Goal: Task Accomplishment & Management: Manage account settings

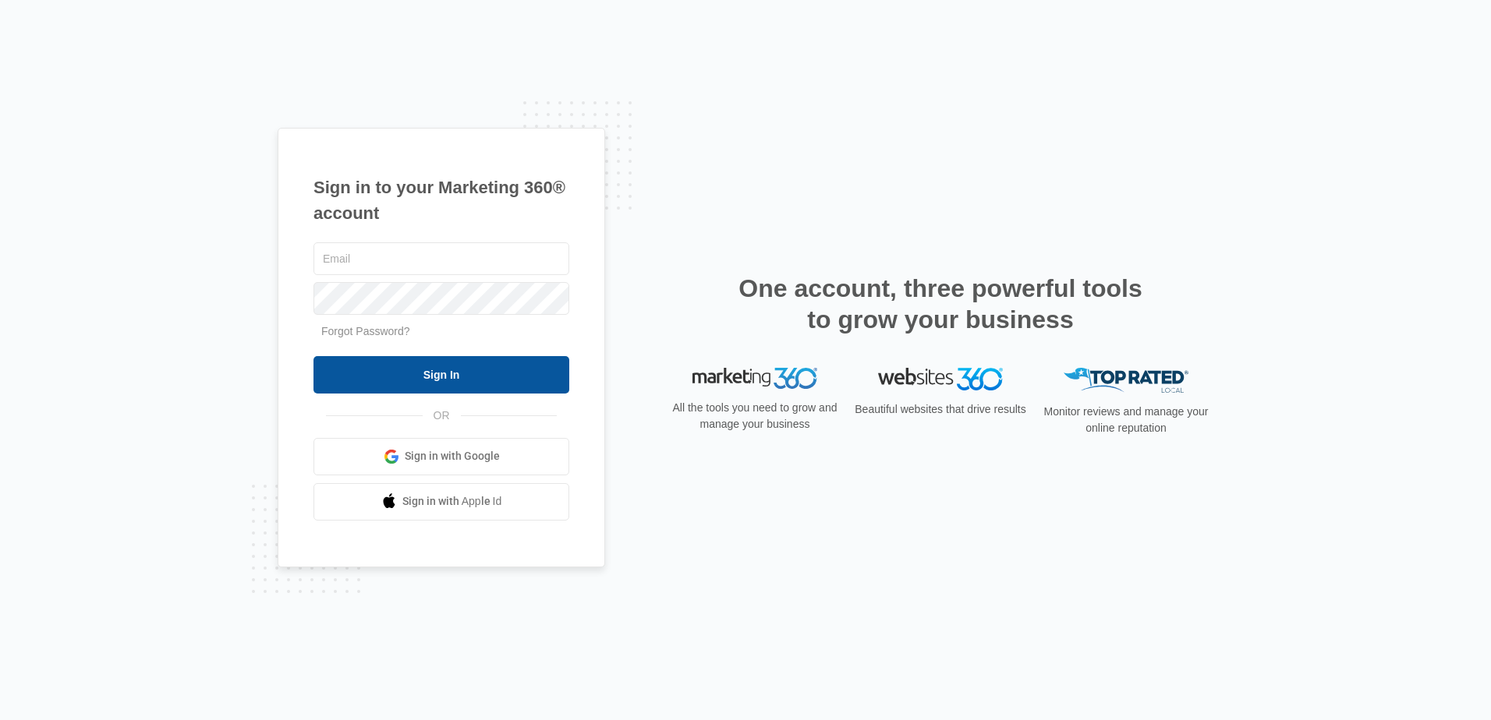
type input "[PERSON_NAME][EMAIL_ADDRESS][DOMAIN_NAME]"
click at [429, 382] on input "Sign In" at bounding box center [441, 374] width 256 height 37
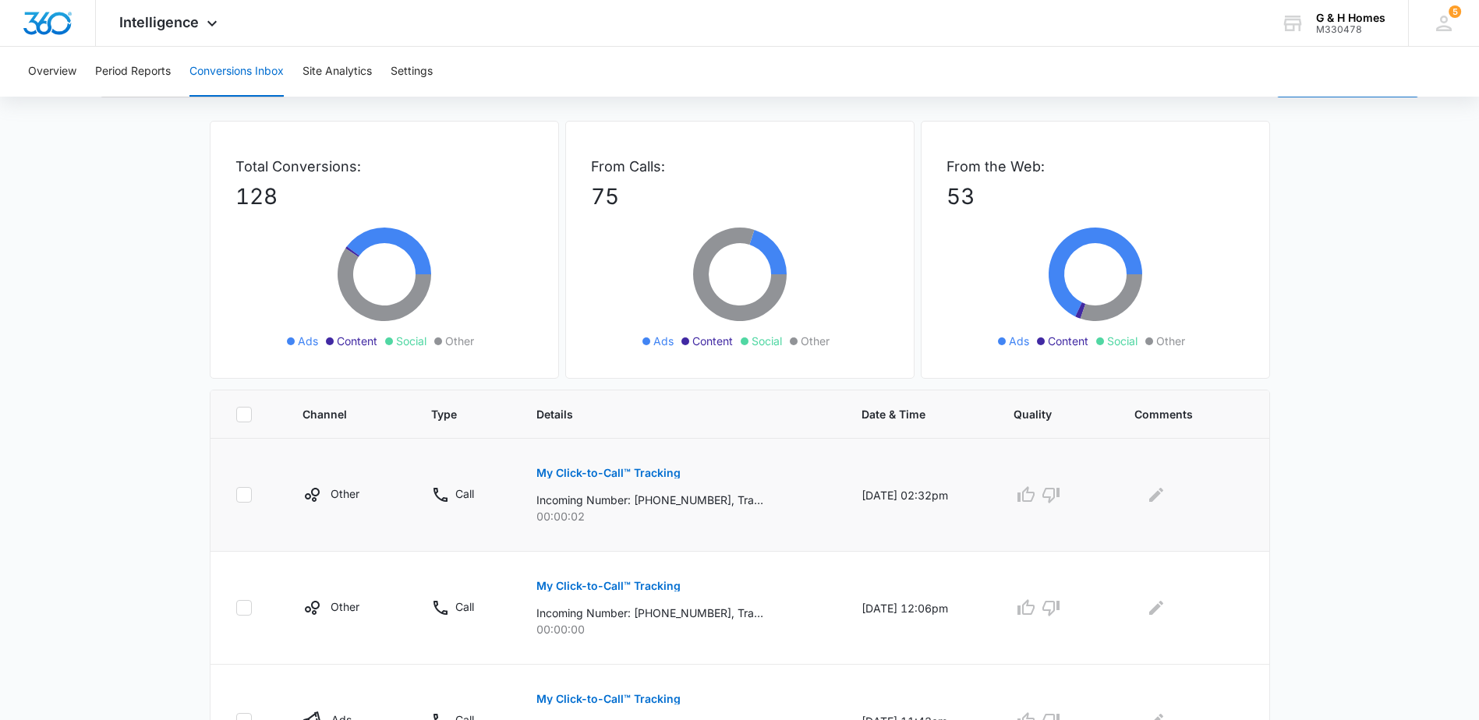
scroll to position [78, 0]
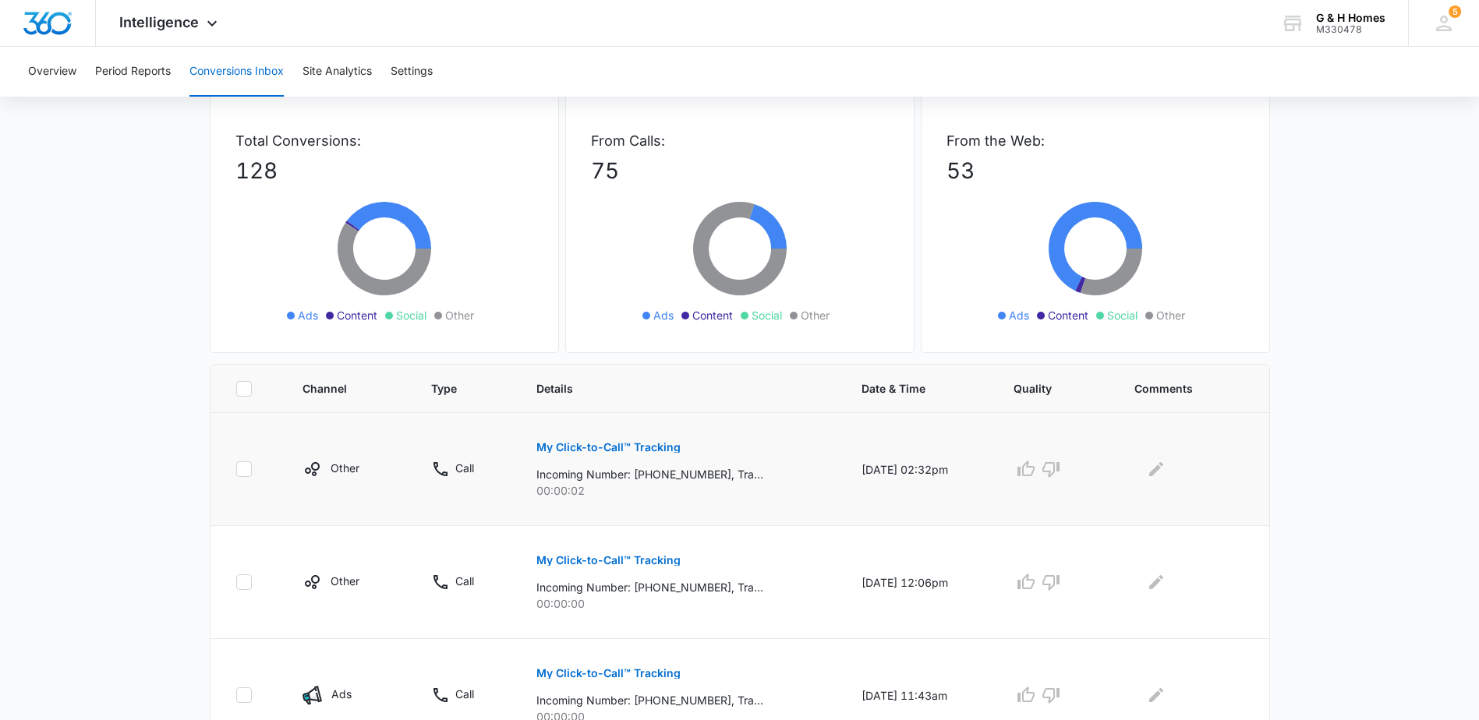
click at [639, 448] on p "My Click-to-Call™ Tracking" at bounding box center [608, 447] width 144 height 11
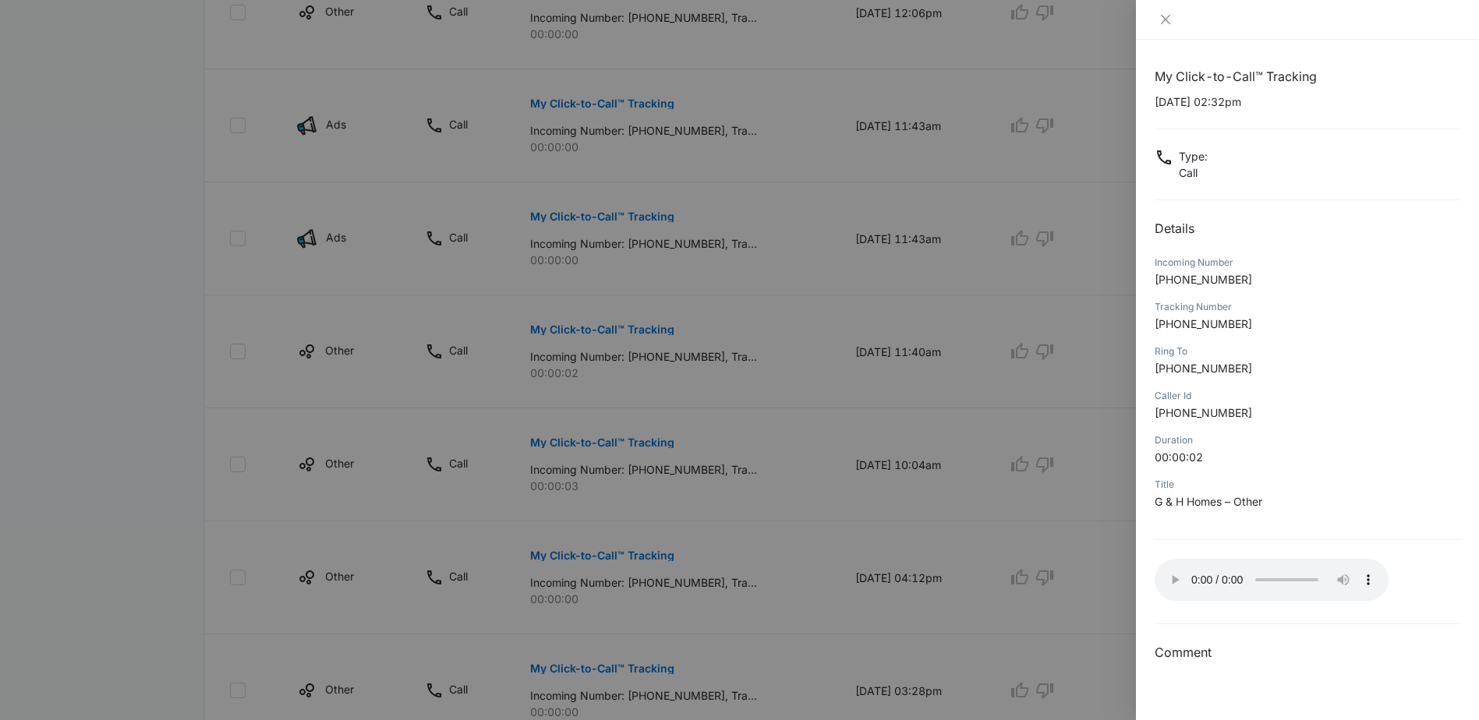
scroll to position [624, 0]
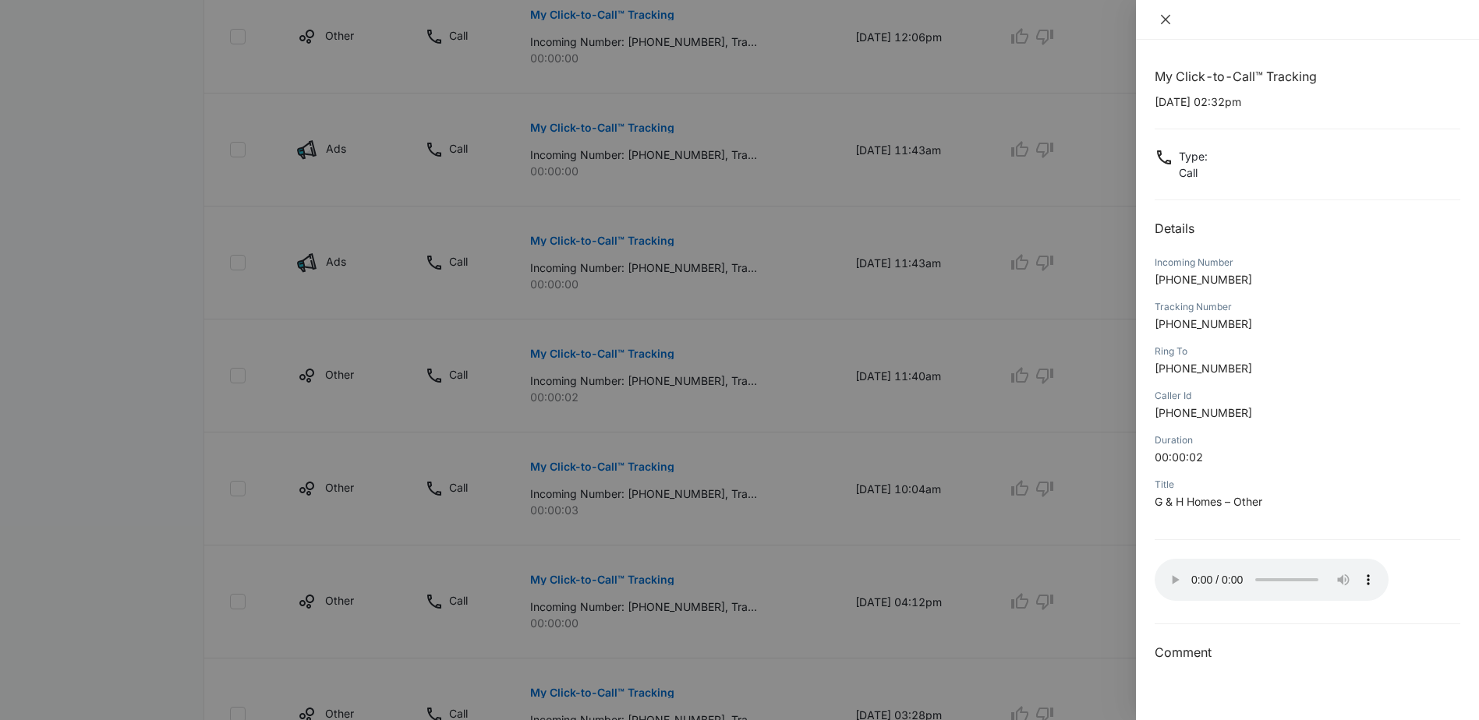
click at [1168, 18] on icon "close" at bounding box center [1165, 19] width 9 height 9
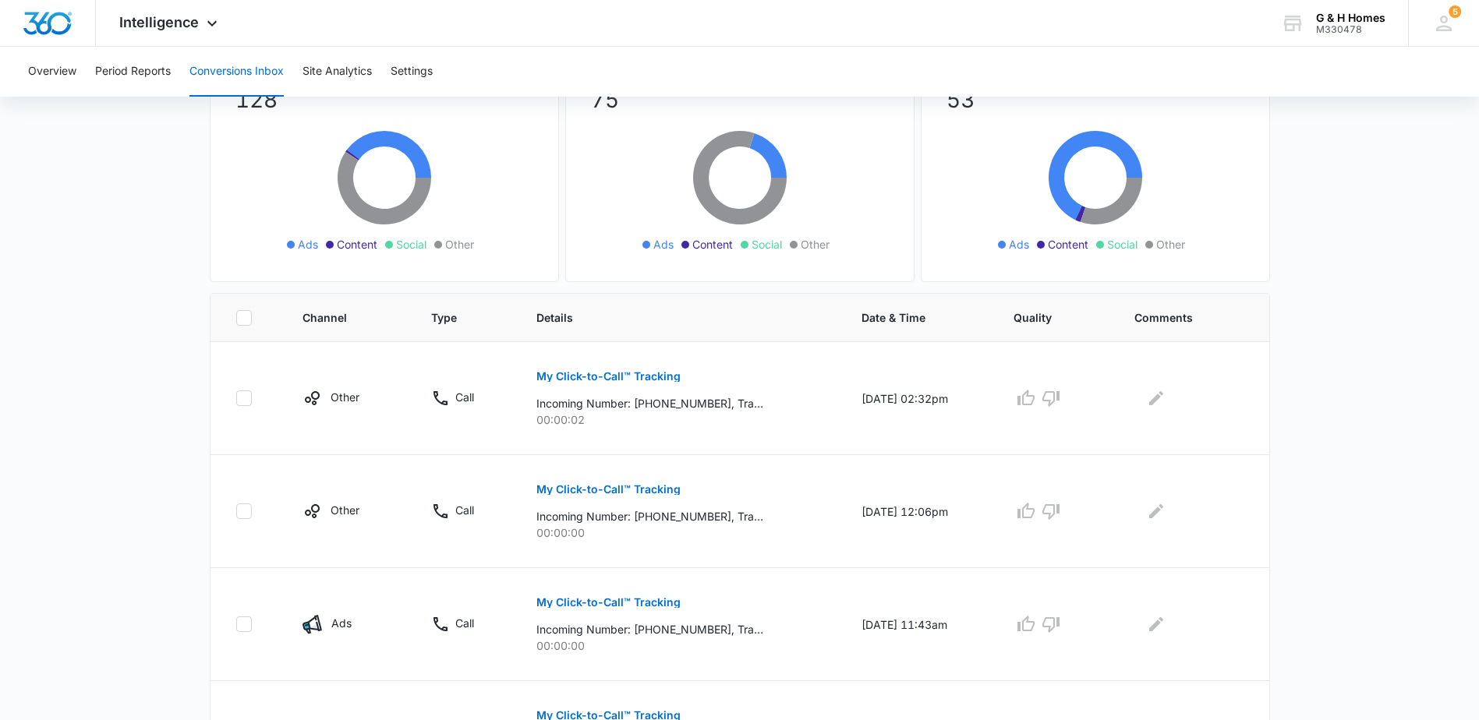
scroll to position [156, 0]
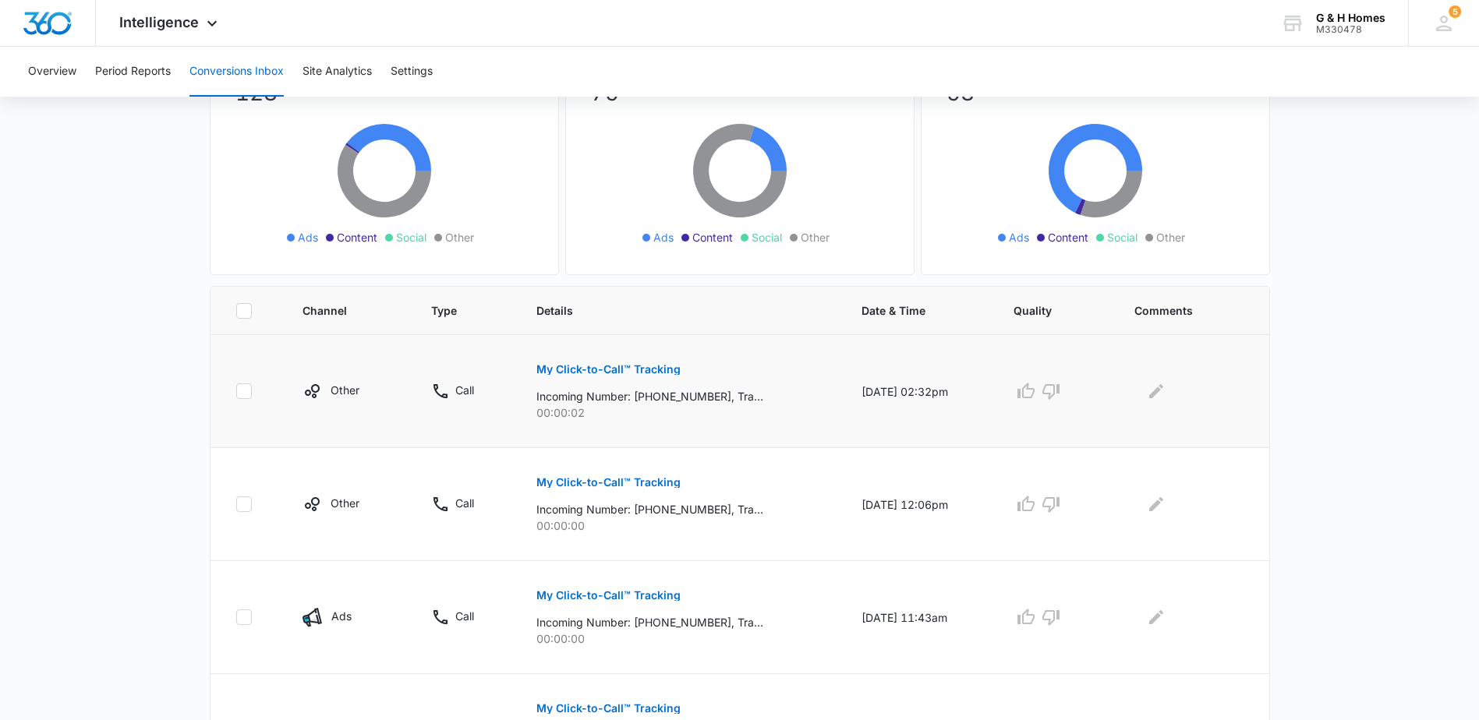
click at [242, 392] on icon at bounding box center [244, 391] width 14 height 14
click at [236, 392] on input "checkbox" at bounding box center [235, 391] width 1 height 1
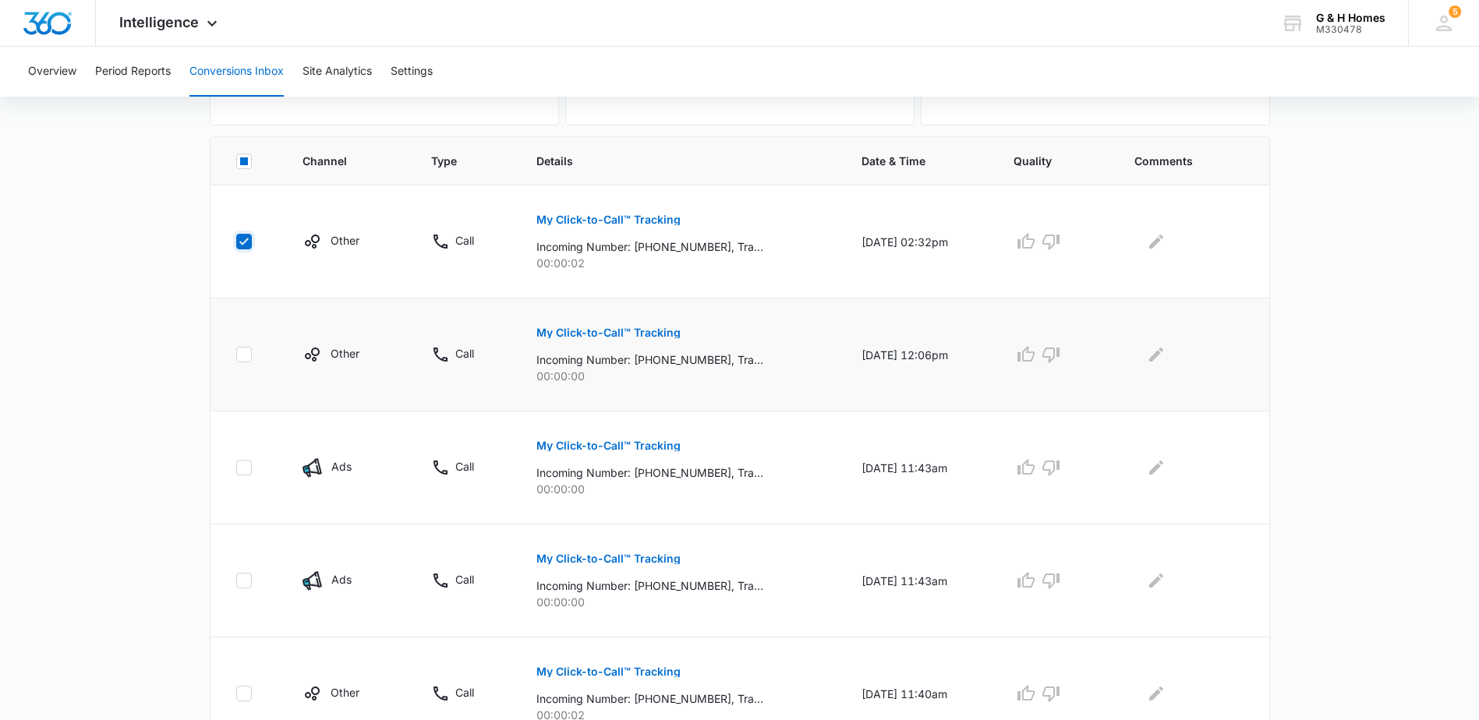
scroll to position [312, 0]
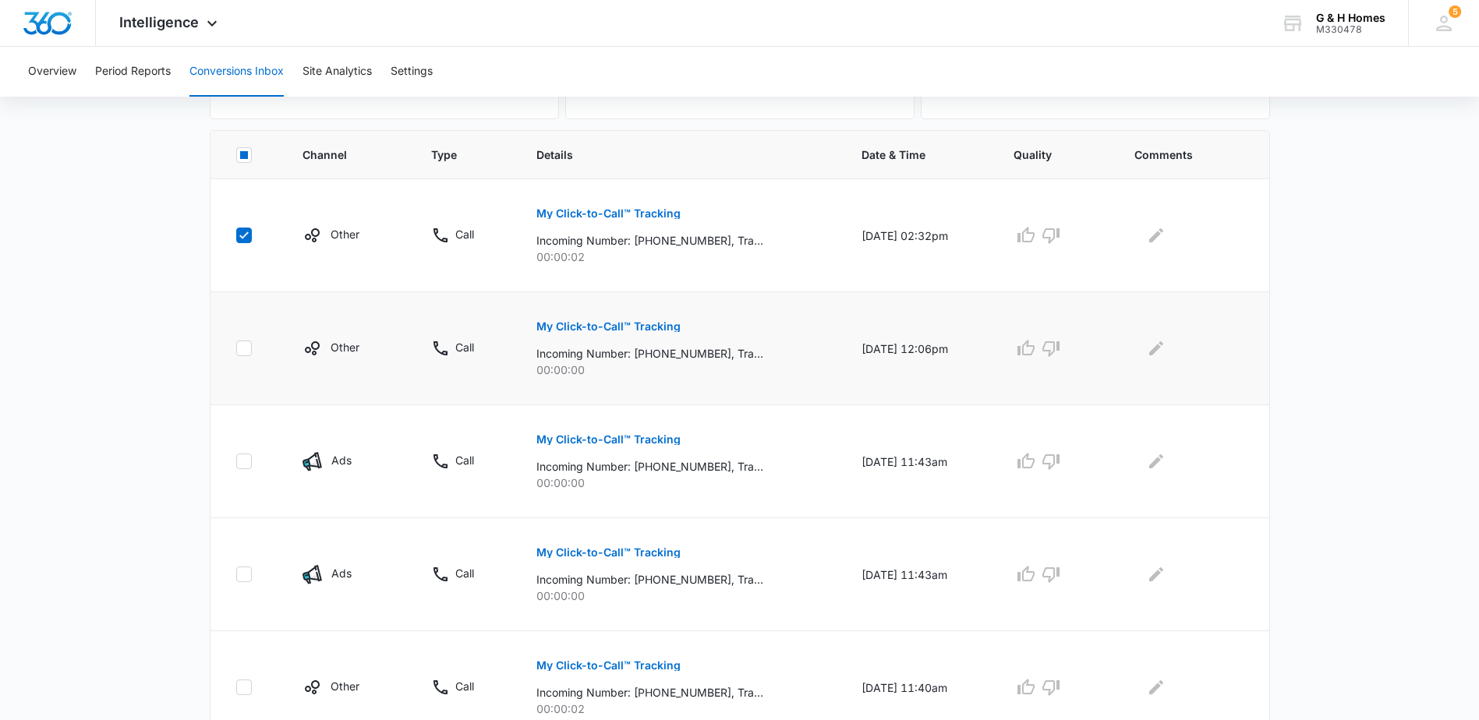
click at [635, 325] on p "My Click-to-Call™ Tracking" at bounding box center [608, 326] width 144 height 11
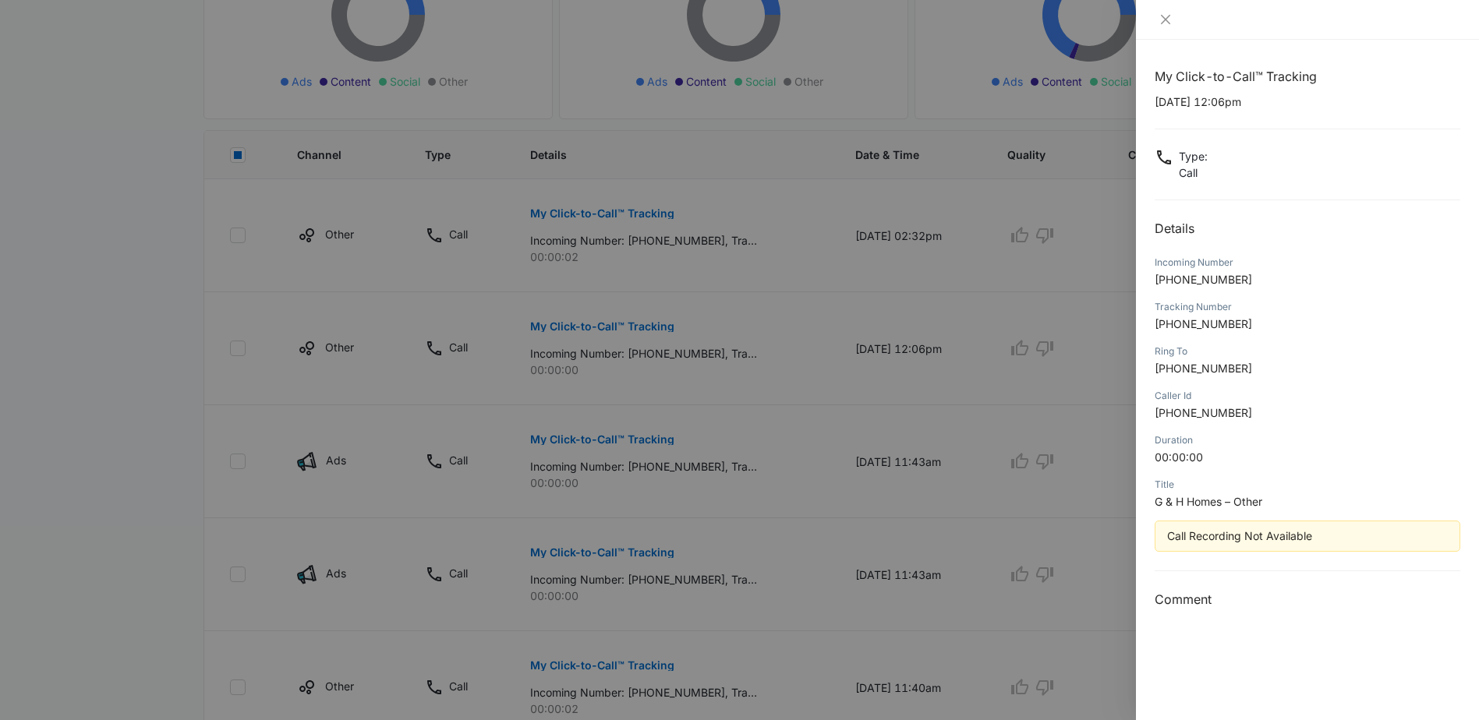
checkbox input "false"
click at [1163, 16] on icon "close" at bounding box center [1165, 19] width 12 height 12
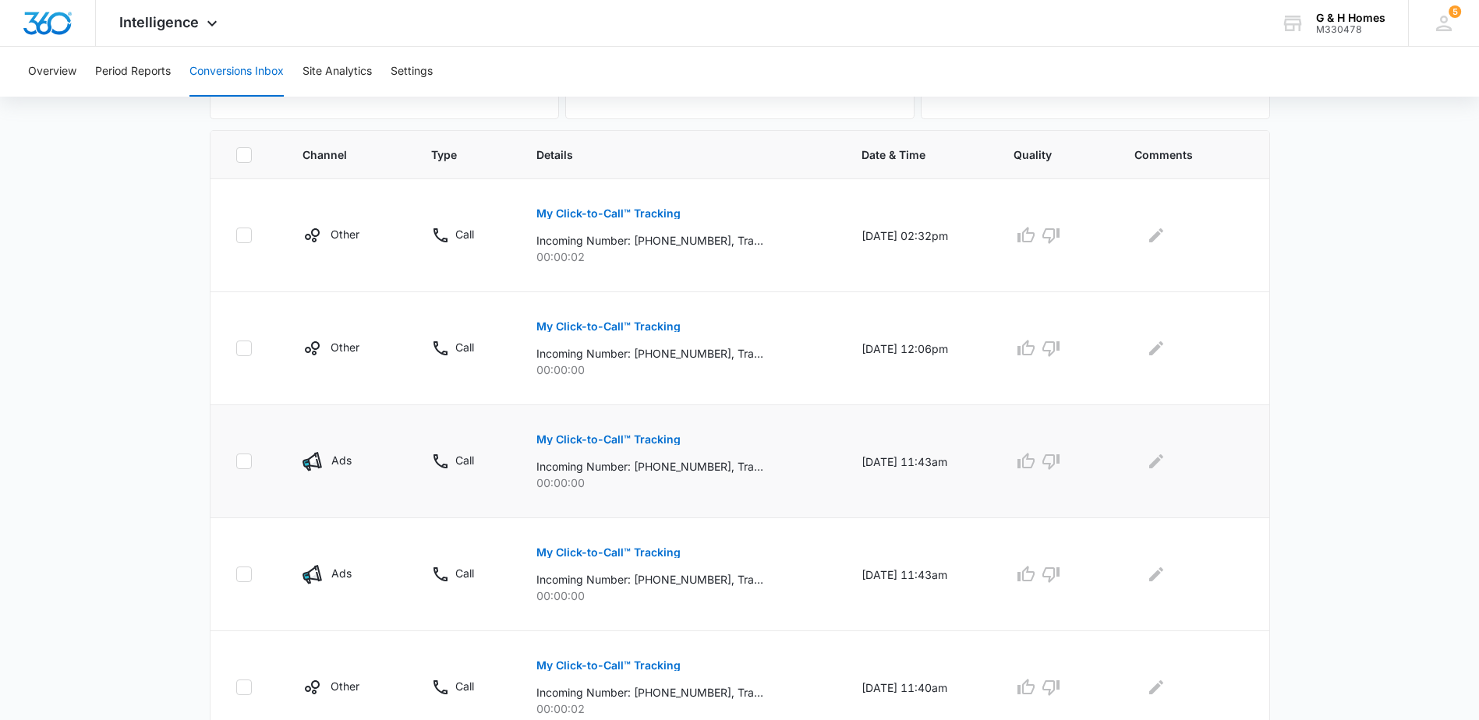
click at [590, 439] on p "My Click-to-Call™ Tracking" at bounding box center [608, 439] width 144 height 11
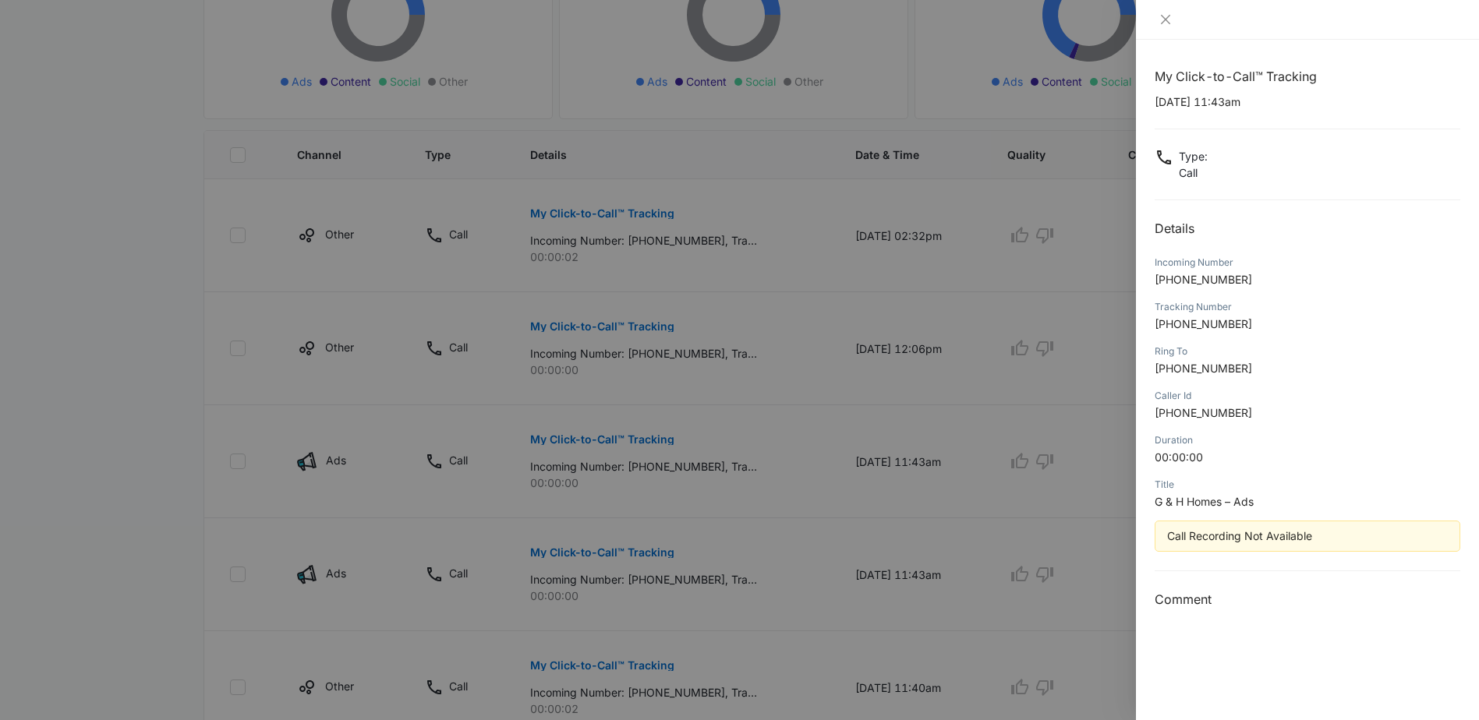
click at [1175, 12] on div at bounding box center [1307, 20] width 343 height 40
click at [1171, 16] on icon "close" at bounding box center [1165, 19] width 12 height 12
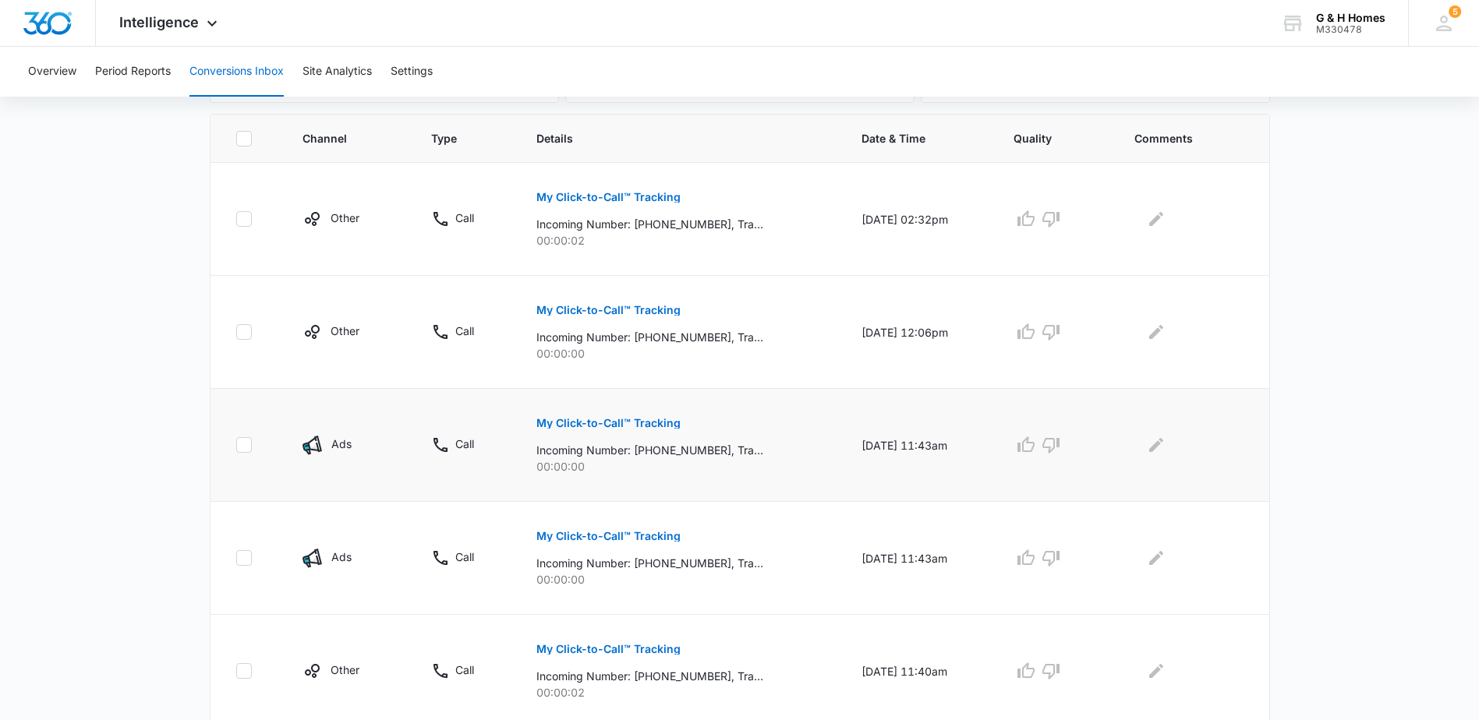
scroll to position [390, 0]
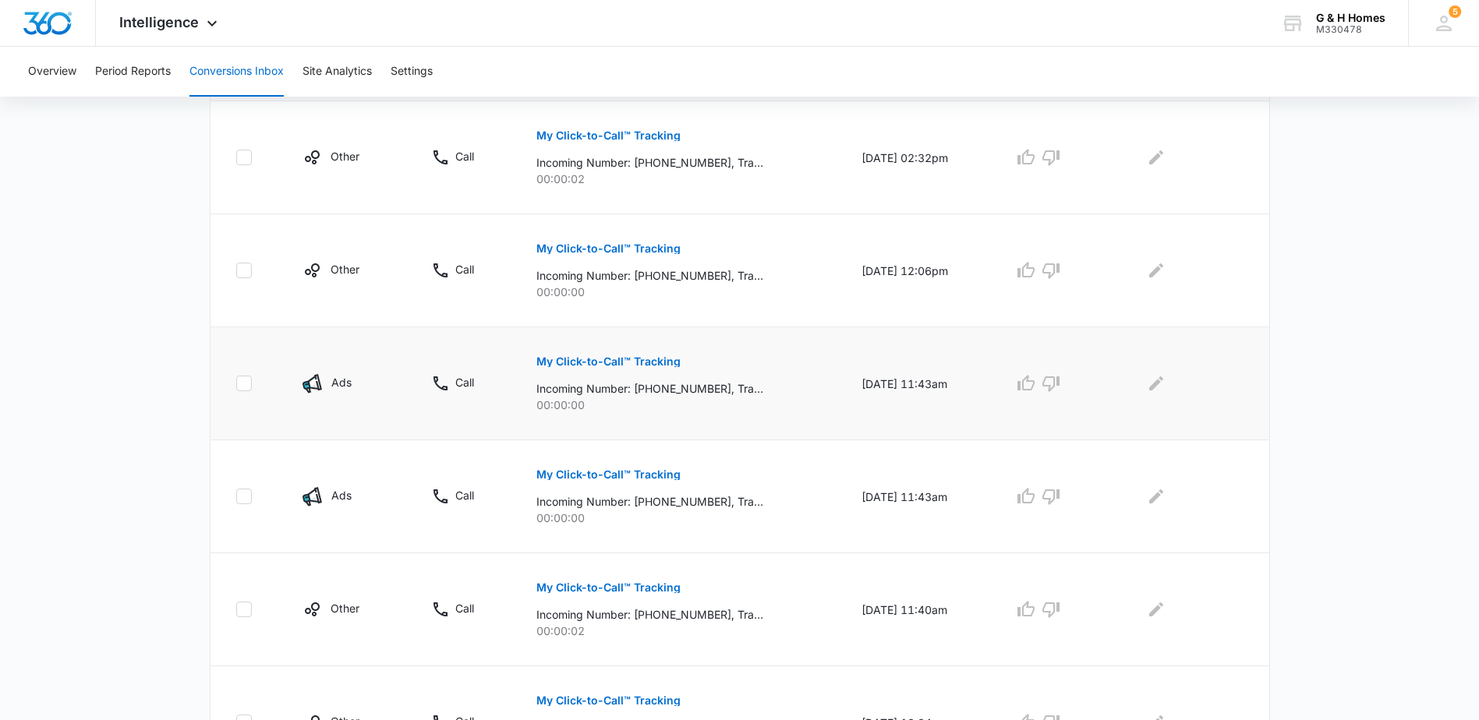
click at [609, 357] on p "My Click-to-Call™ Tracking" at bounding box center [608, 361] width 144 height 11
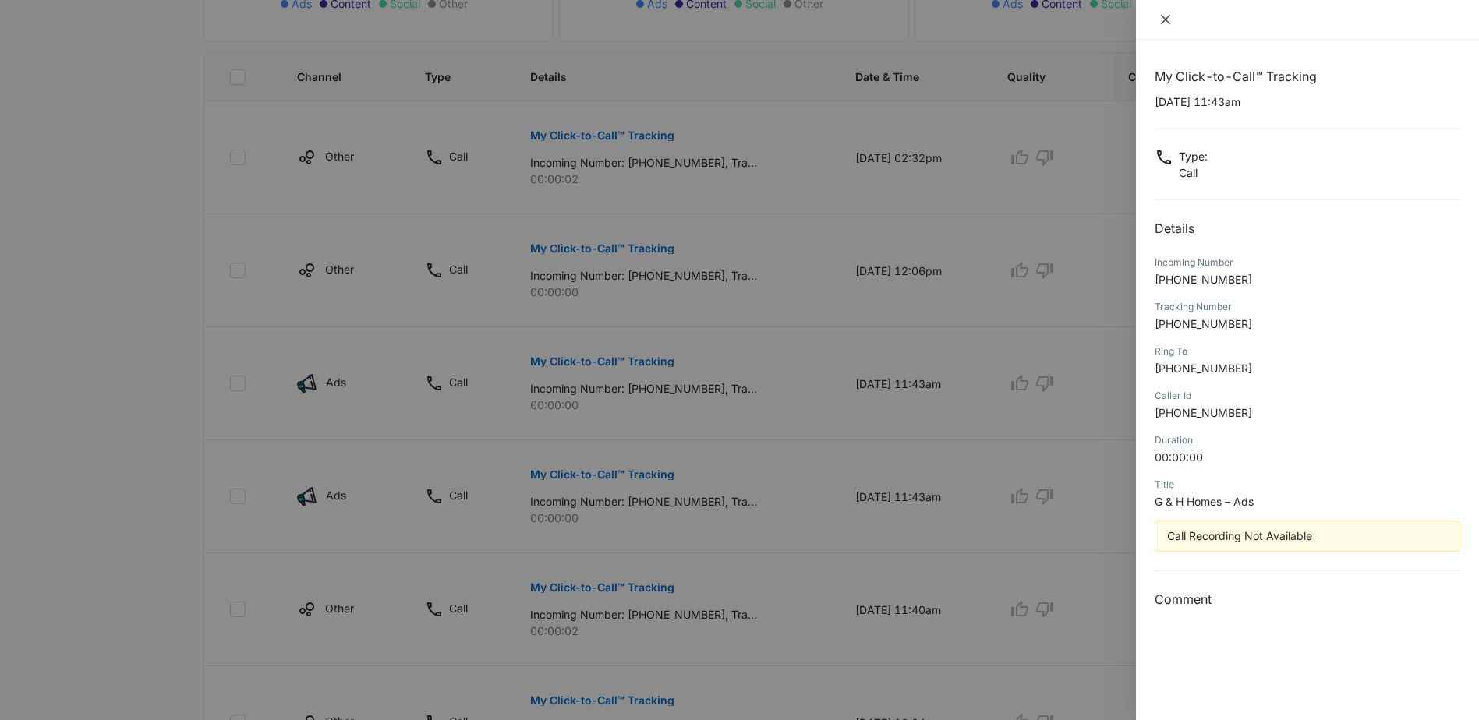
click at [1169, 17] on icon "close" at bounding box center [1165, 19] width 9 height 9
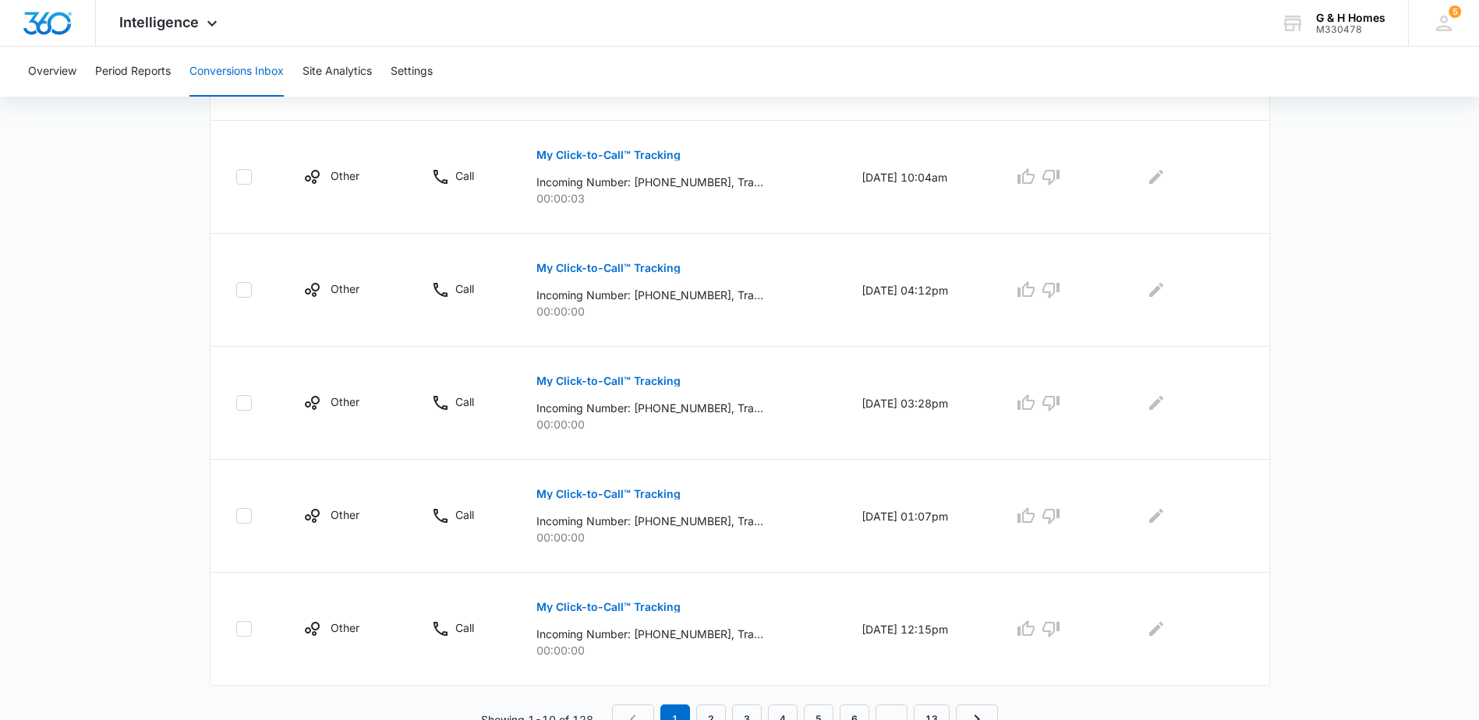
scroll to position [950, 0]
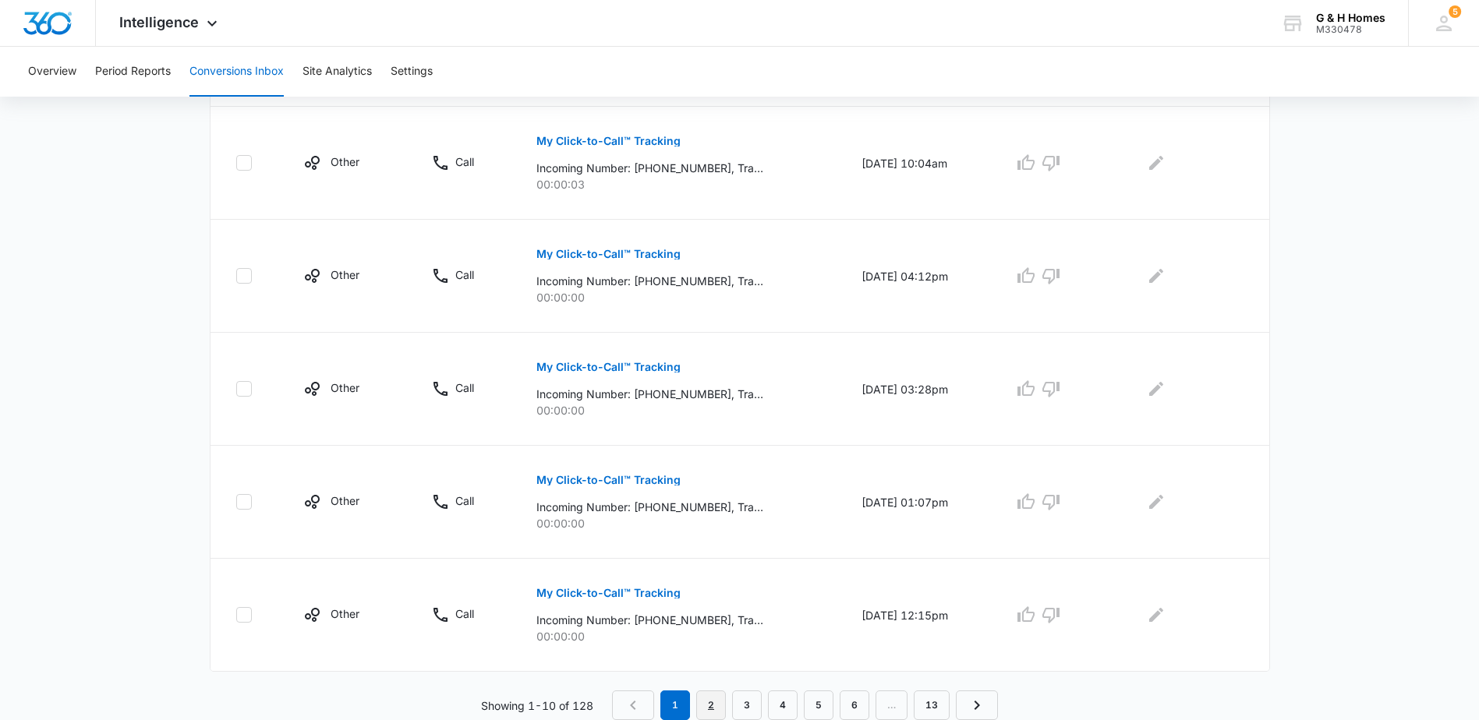
click at [719, 707] on link "2" at bounding box center [711, 706] width 30 height 30
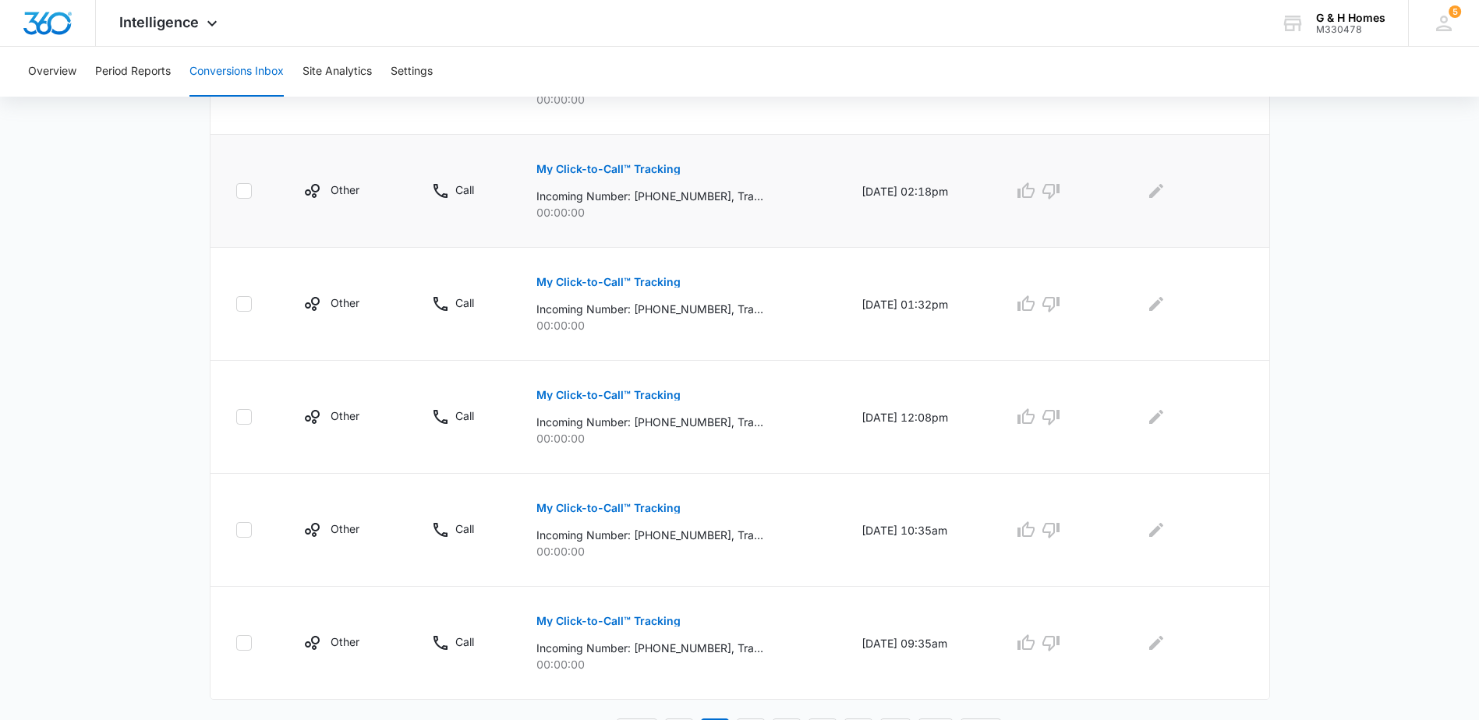
scroll to position [922, 0]
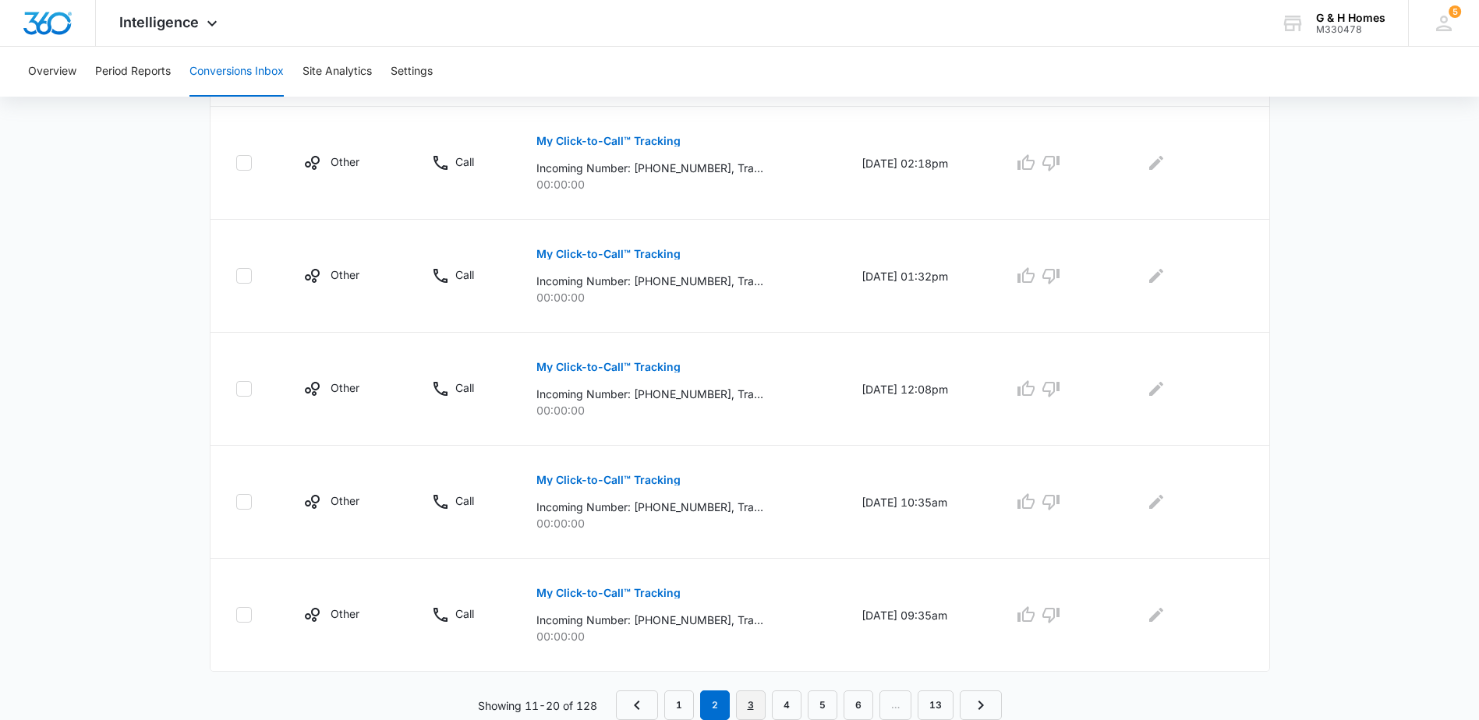
click at [753, 708] on link "3" at bounding box center [751, 706] width 30 height 30
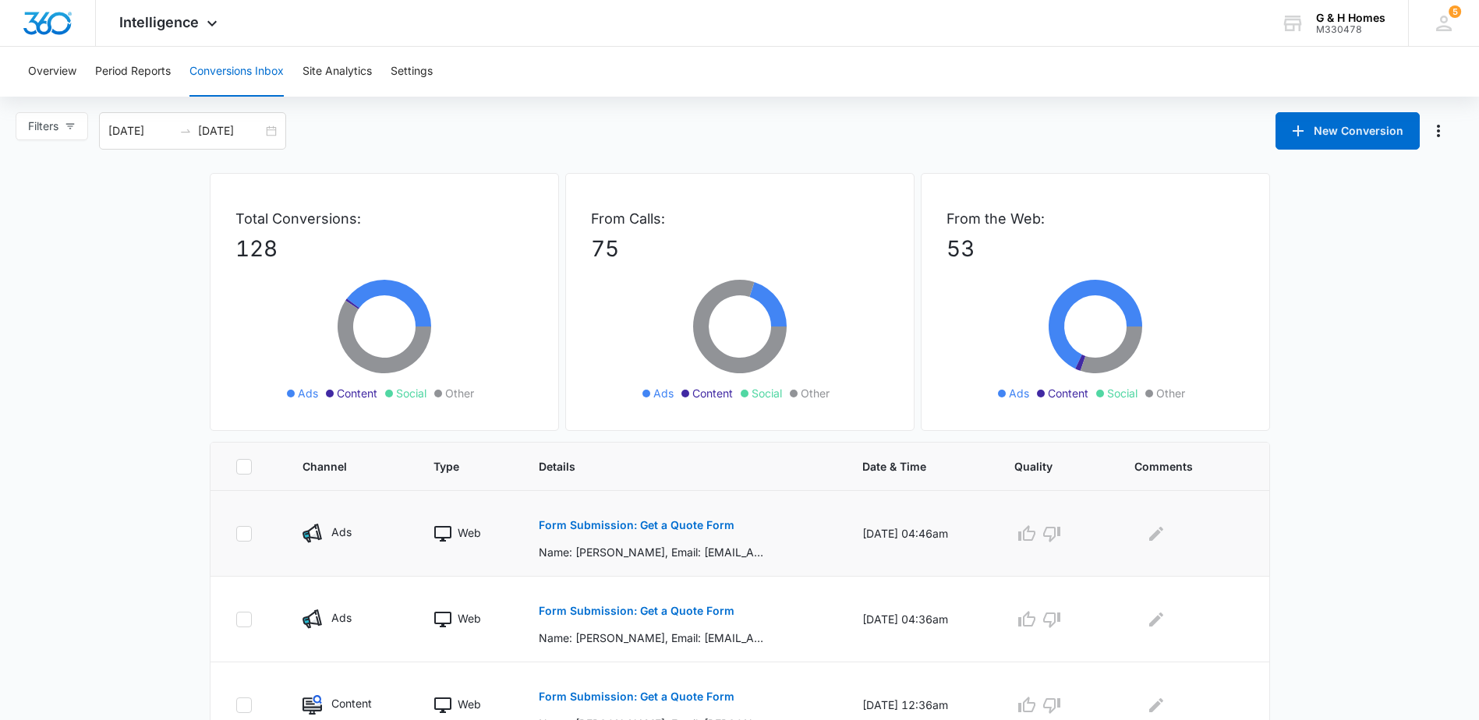
scroll to position [78, 0]
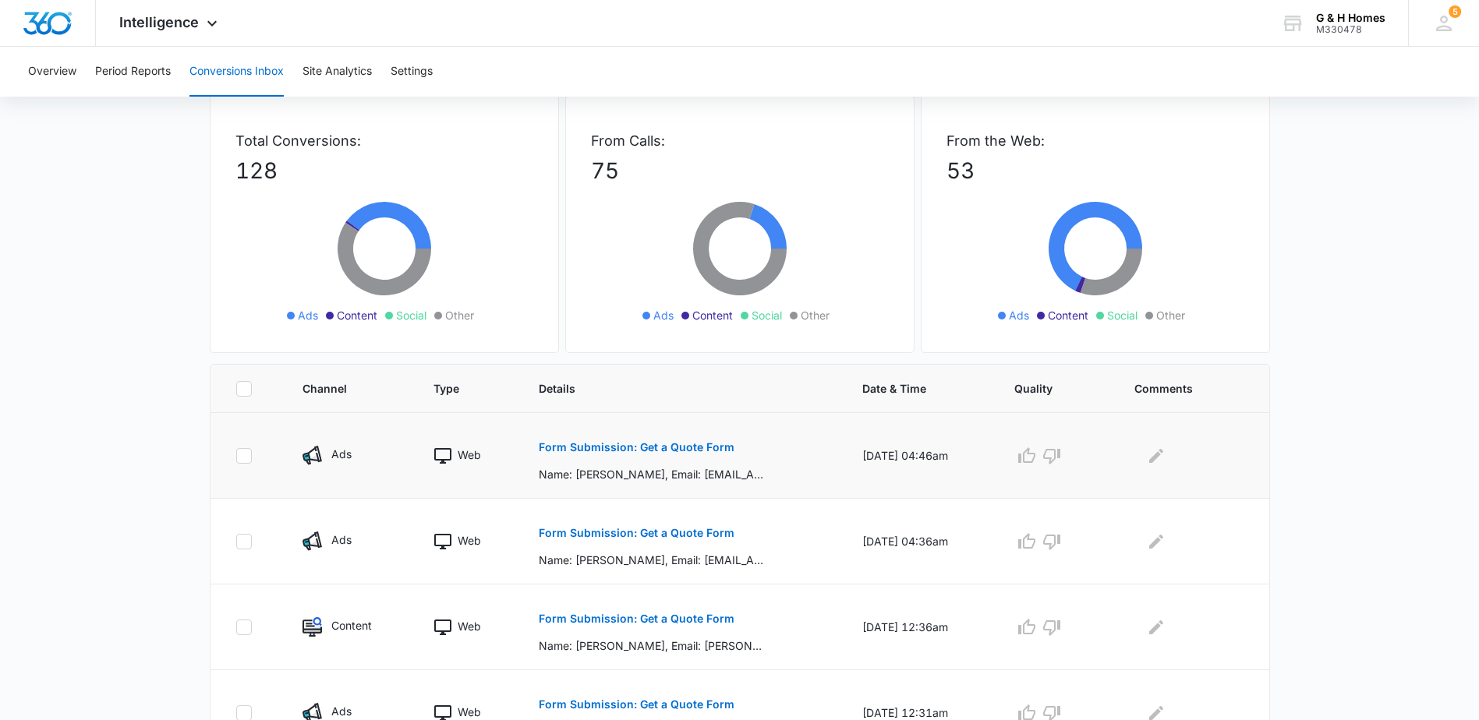
click at [624, 461] on button "Form Submission: Get a Quote Form" at bounding box center [637, 447] width 196 height 37
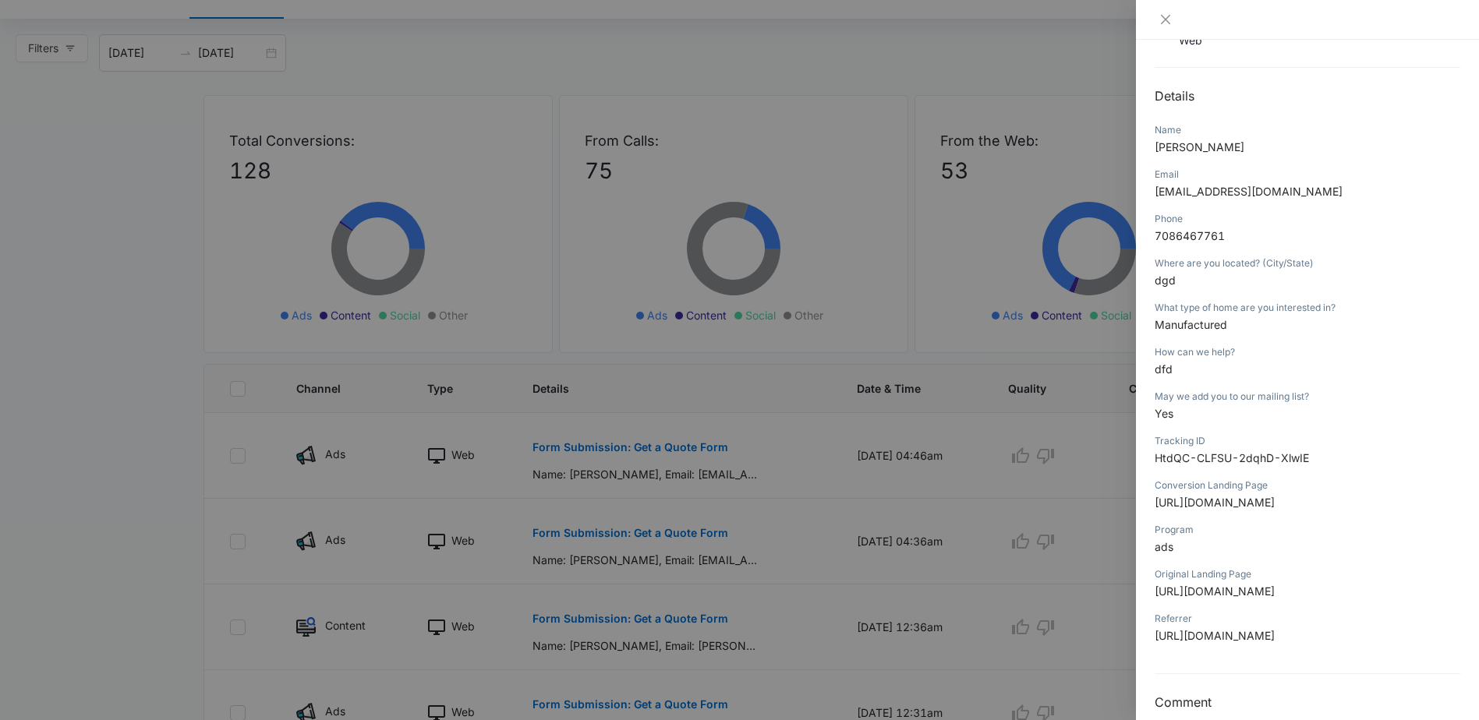
scroll to position [156, 0]
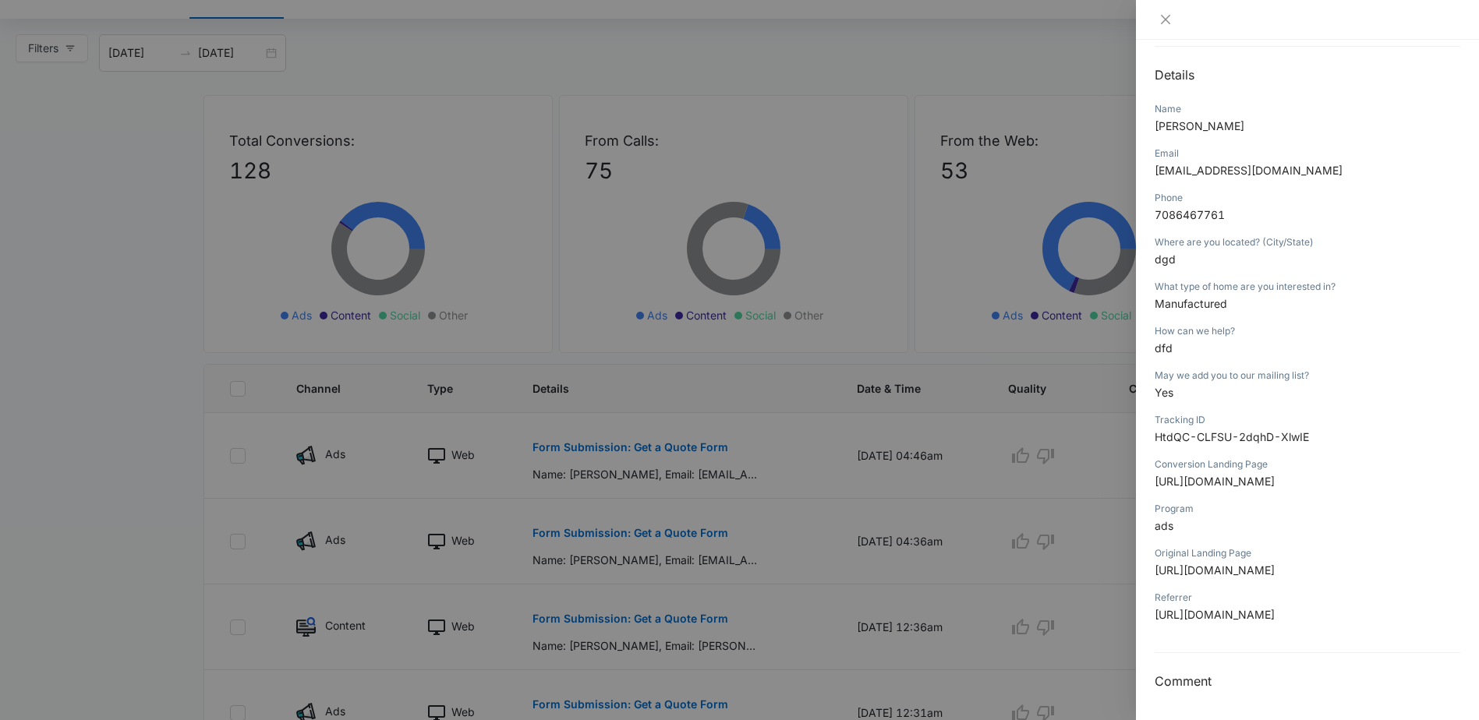
click at [1177, 19] on div at bounding box center [1308, 19] width 306 height 14
click at [1164, 18] on icon "close" at bounding box center [1165, 19] width 9 height 9
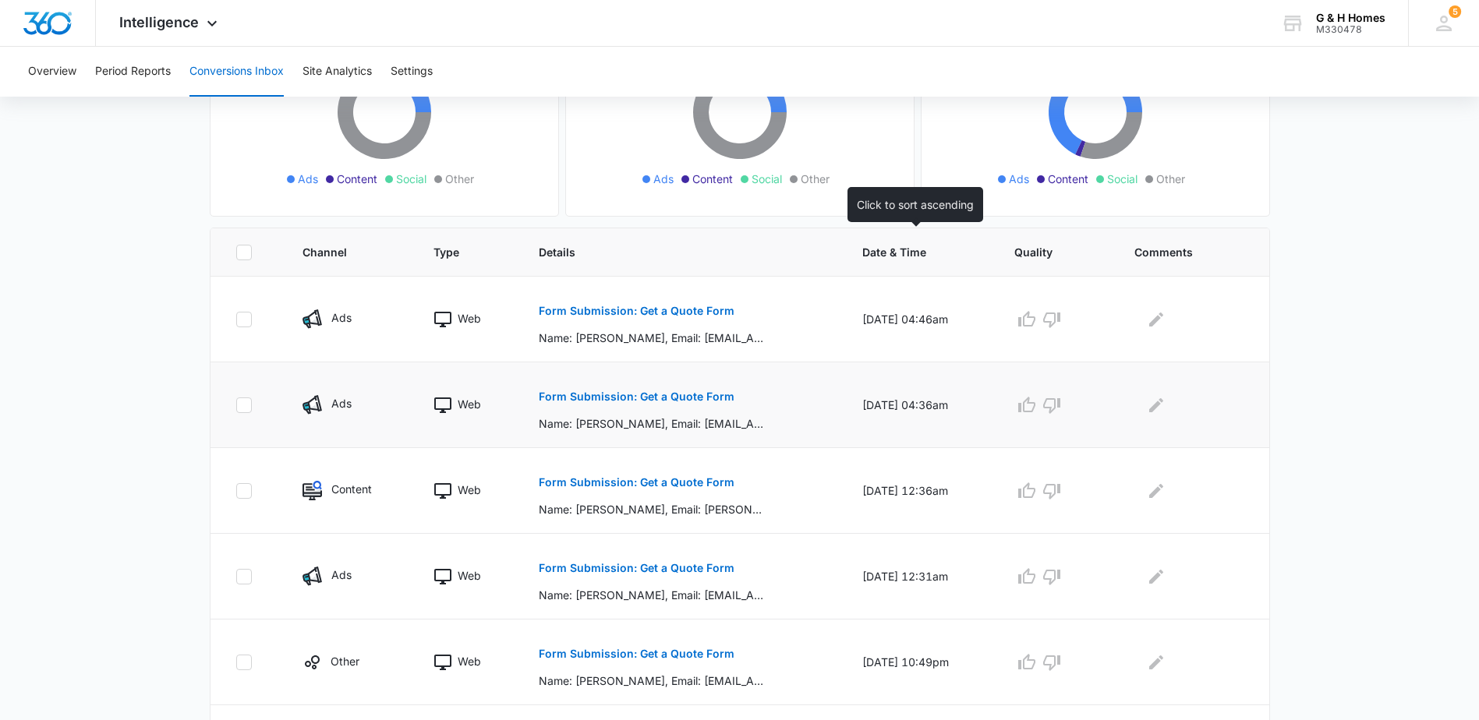
scroll to position [234, 0]
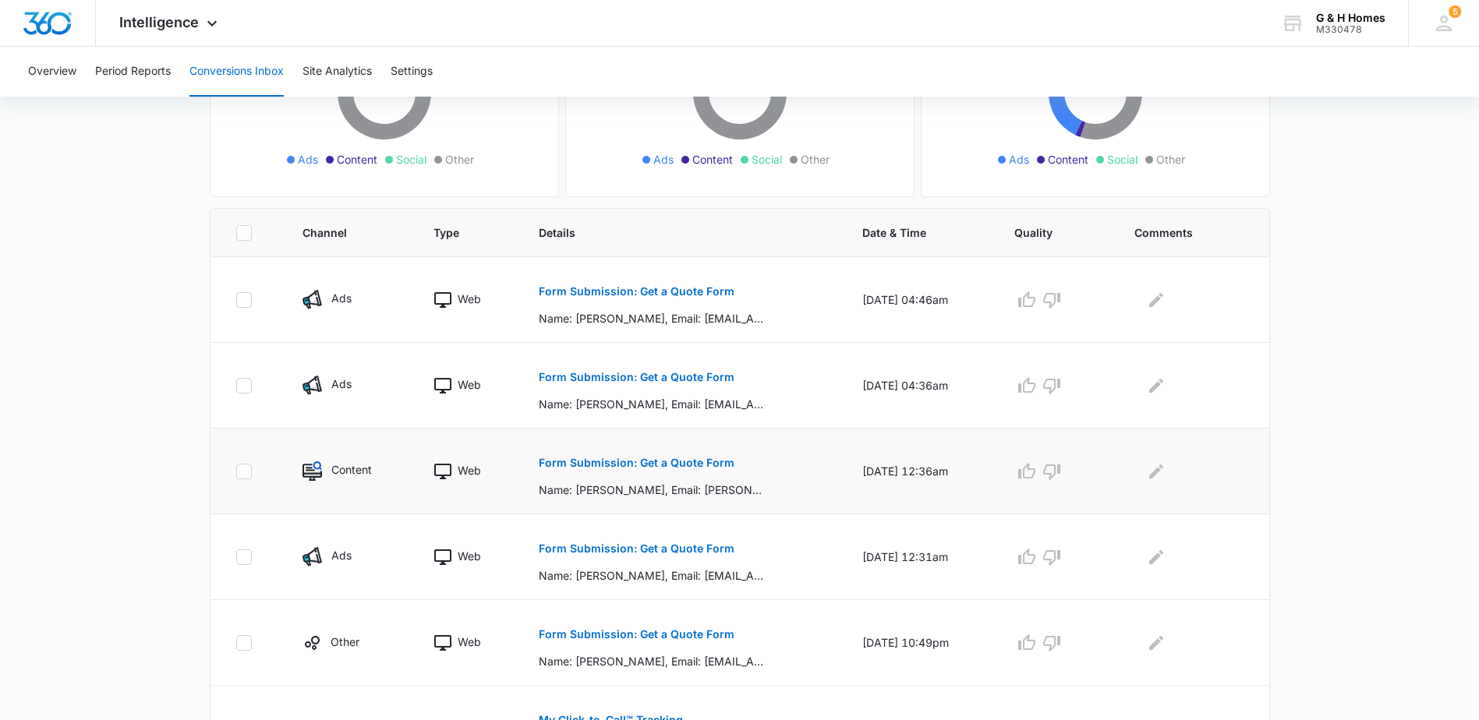
click at [664, 466] on p "Form Submission: Get a Quote Form" at bounding box center [637, 463] width 196 height 11
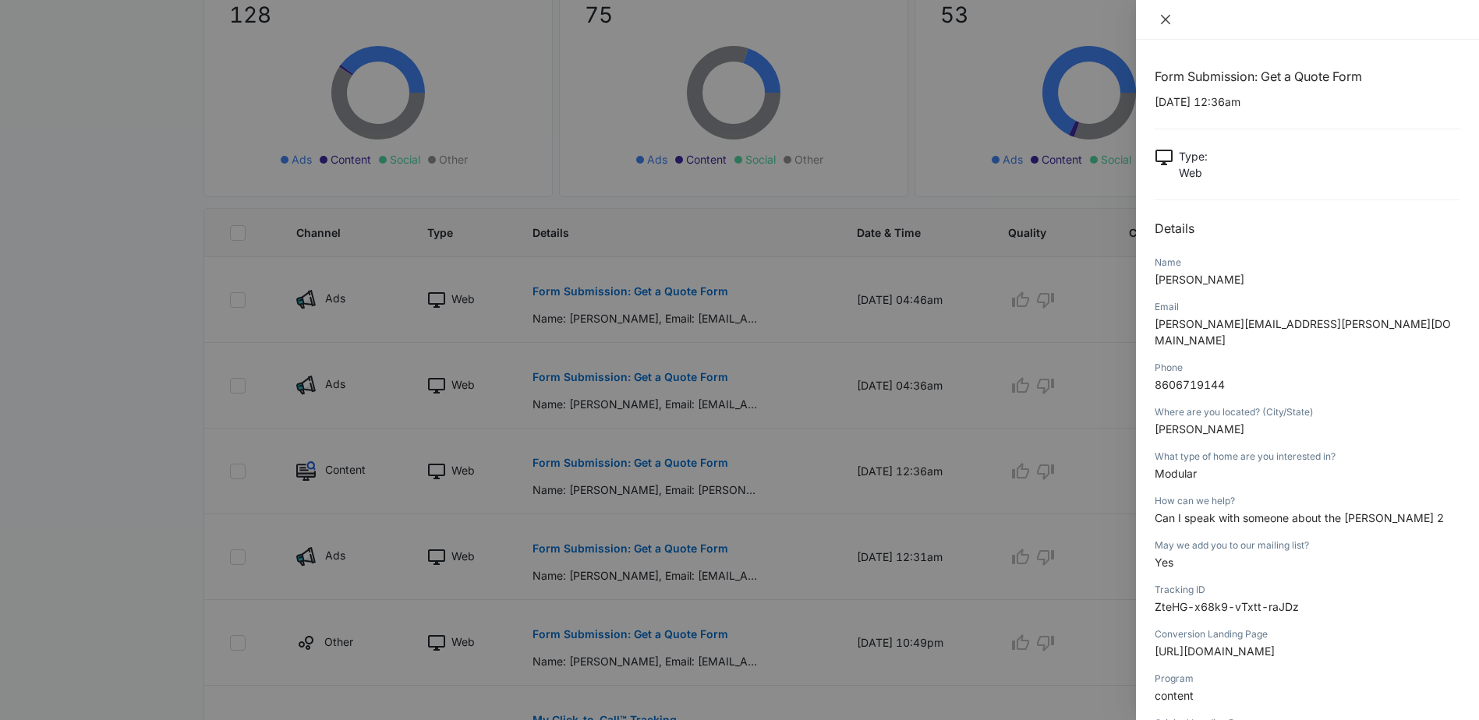
click at [1170, 20] on icon "close" at bounding box center [1165, 19] width 12 height 12
